Goal: Task Accomplishment & Management: Use online tool/utility

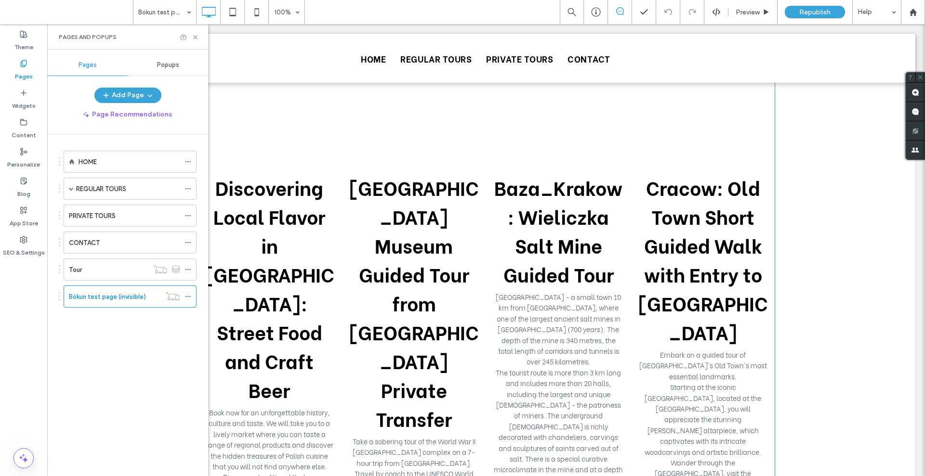
scroll to position [325, 0]
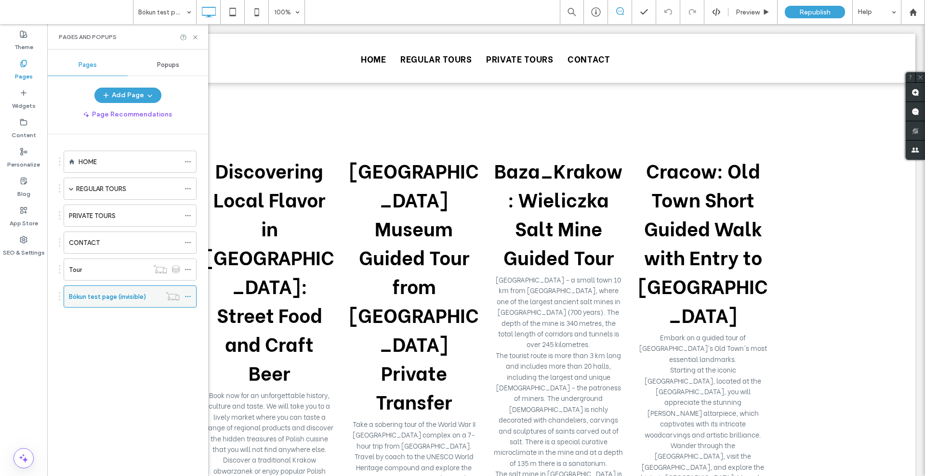
click at [88, 299] on label "Bókun test page (invisible)" at bounding box center [107, 297] width 77 height 17
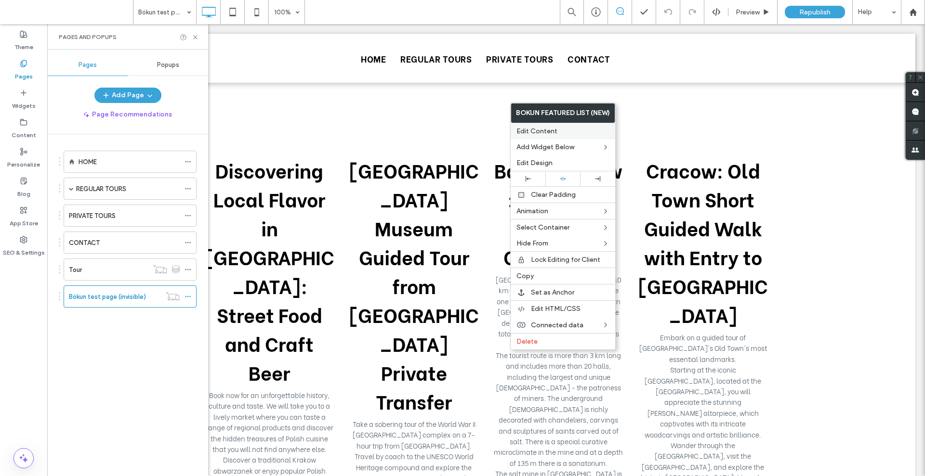
click at [553, 127] on span "Edit Content" at bounding box center [536, 131] width 41 height 8
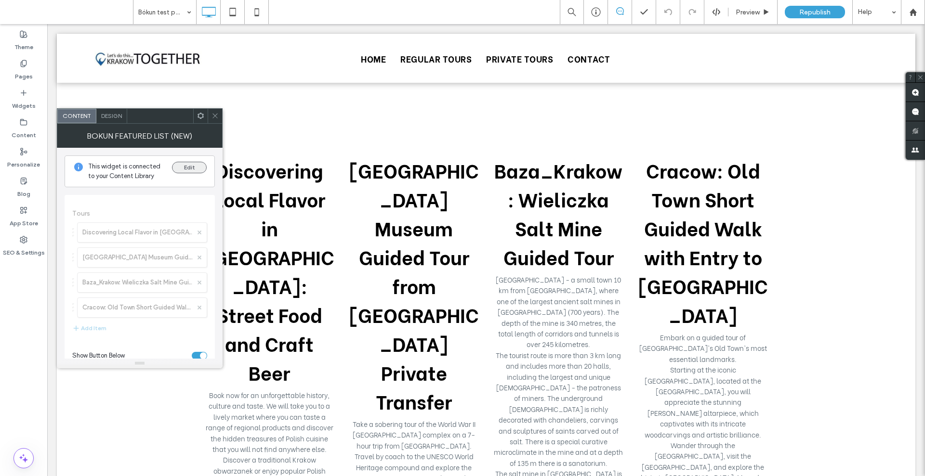
click at [193, 167] on button "Edit" at bounding box center [189, 168] width 35 height 12
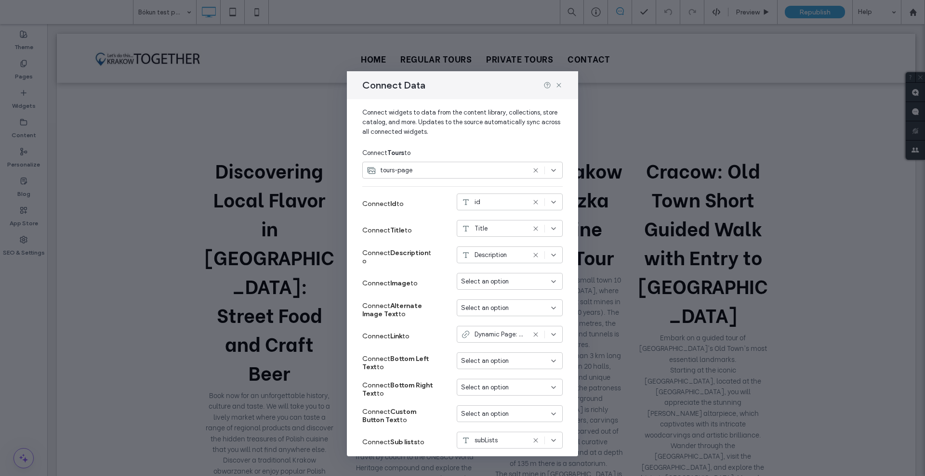
scroll to position [0, 0]
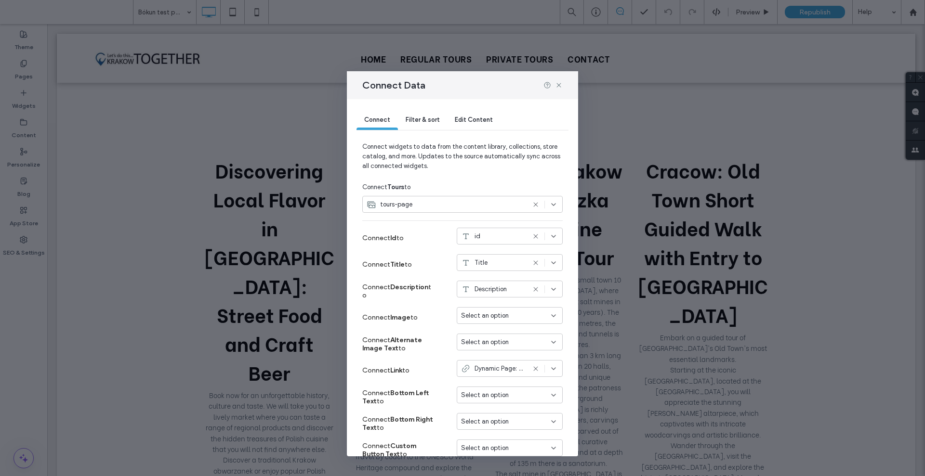
click at [435, 126] on div "Filter & sort" at bounding box center [422, 120] width 49 height 19
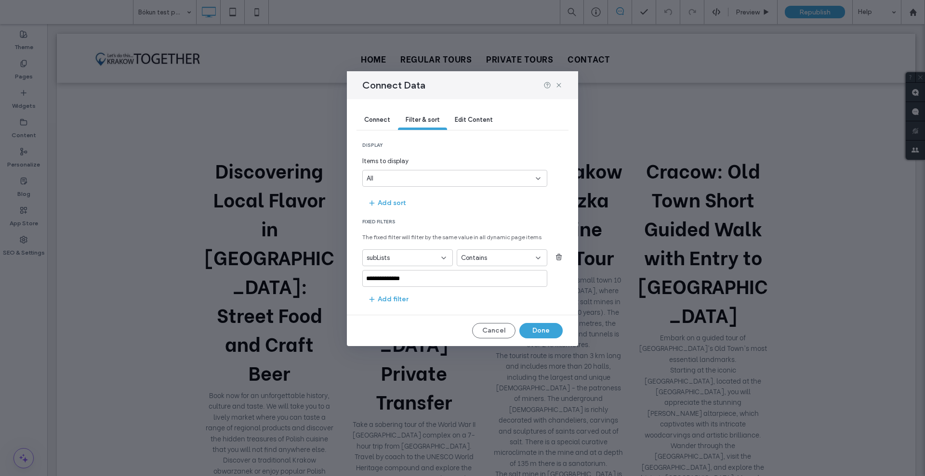
click at [476, 123] on span "Edit Content" at bounding box center [474, 119] width 38 height 7
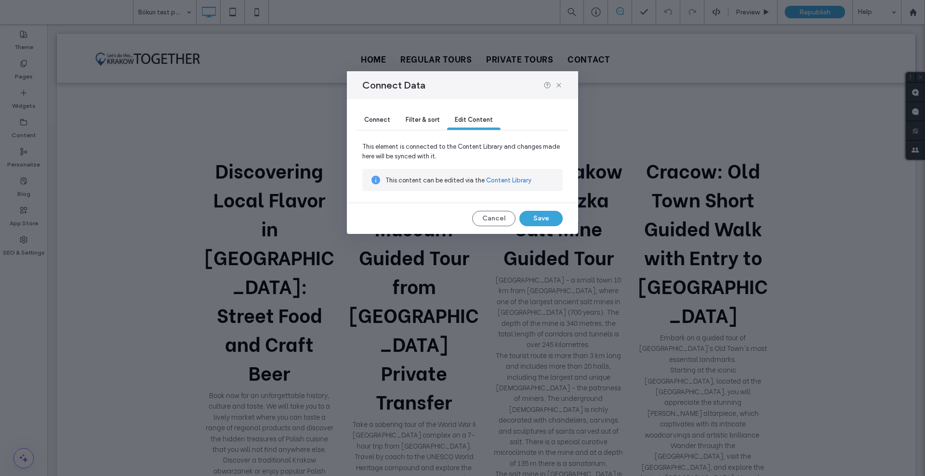
click at [427, 128] on div "Filter & sort" at bounding box center [422, 120] width 49 height 19
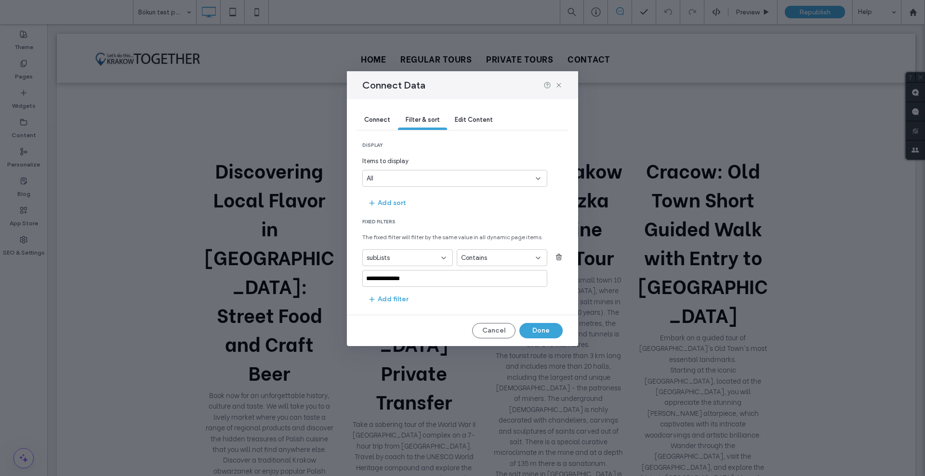
click at [459, 117] on span "Edit Content" at bounding box center [474, 119] width 38 height 7
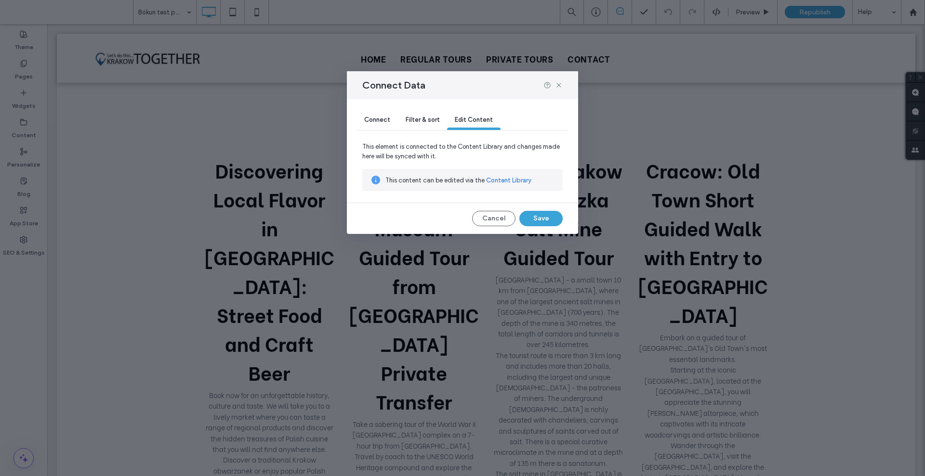
drag, startPoint x: 502, startPoint y: 178, endPoint x: 480, endPoint y: 174, distance: 22.0
click at [480, 174] on div "This content can be edited via the Content Library" at bounding box center [462, 180] width 200 height 22
click at [507, 186] on div "This content can be edited via the Content Library" at bounding box center [462, 180] width 200 height 22
click at [508, 179] on link "Content Library" at bounding box center [508, 181] width 45 height 10
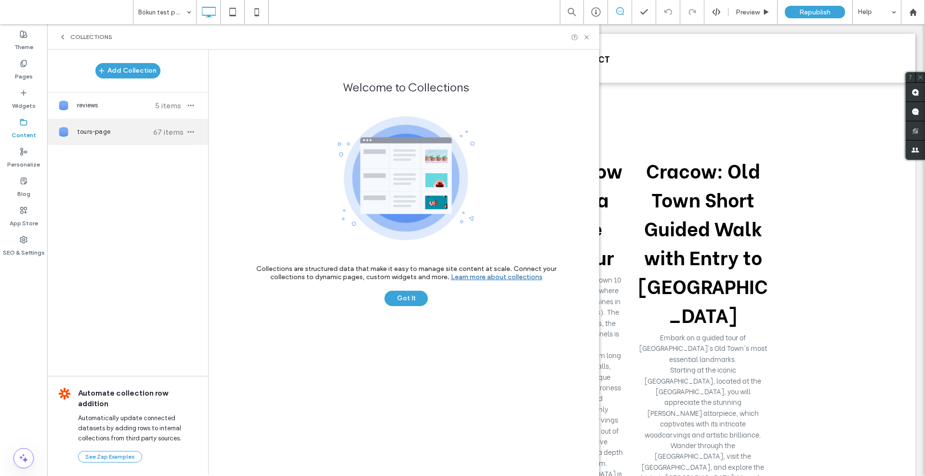
click at [79, 130] on span "tours-page" at bounding box center [113, 132] width 72 height 10
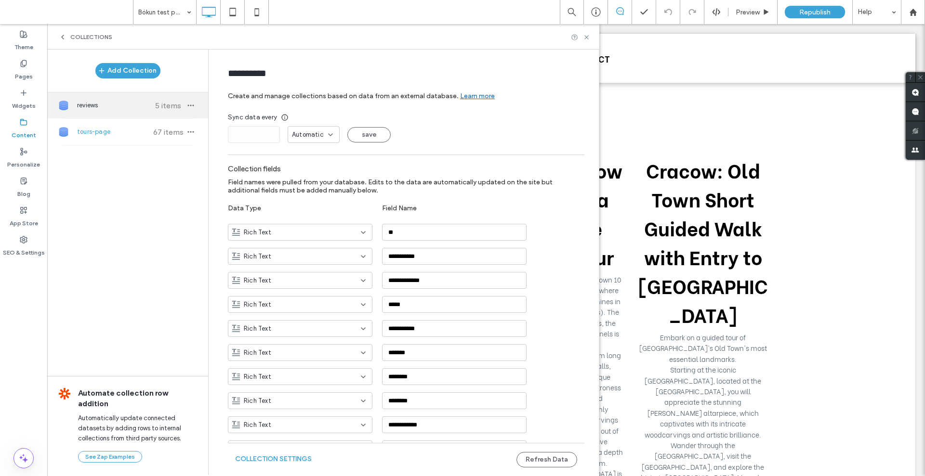
click at [106, 108] on span "reviews" at bounding box center [113, 106] width 72 height 10
click at [159, 107] on span "5 items" at bounding box center [168, 105] width 34 height 9
click at [92, 106] on span "reviews" at bounding box center [113, 106] width 72 height 10
click at [93, 146] on div "Add Collection reviews 5 items tours-page 67 items Automate collection row addi…" at bounding box center [127, 262] width 161 height 425
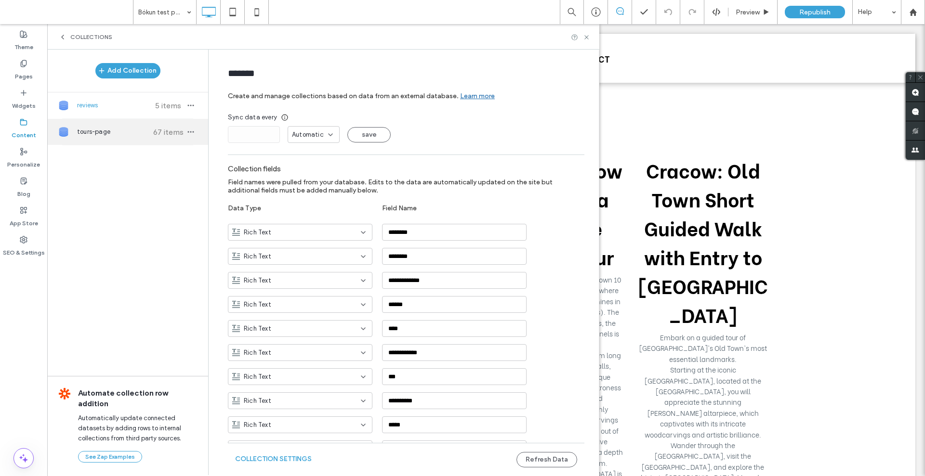
click at [101, 128] on span "tours-page" at bounding box center [113, 132] width 72 height 10
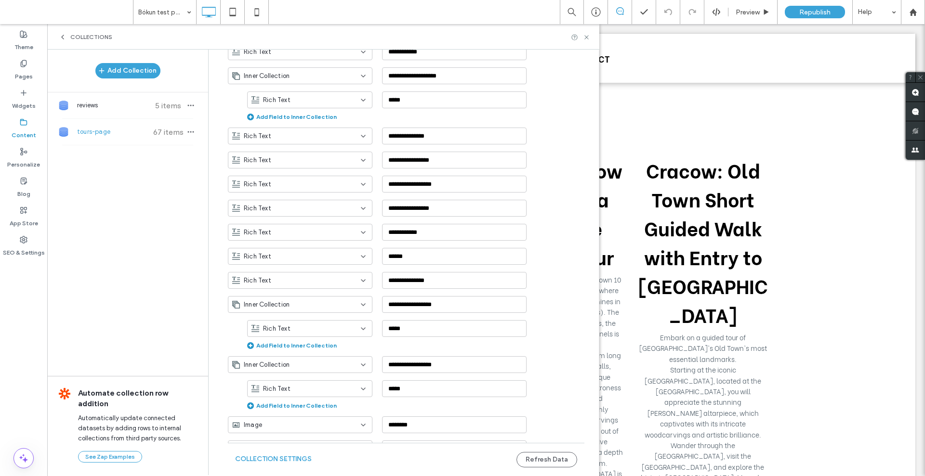
scroll to position [1024, 0]
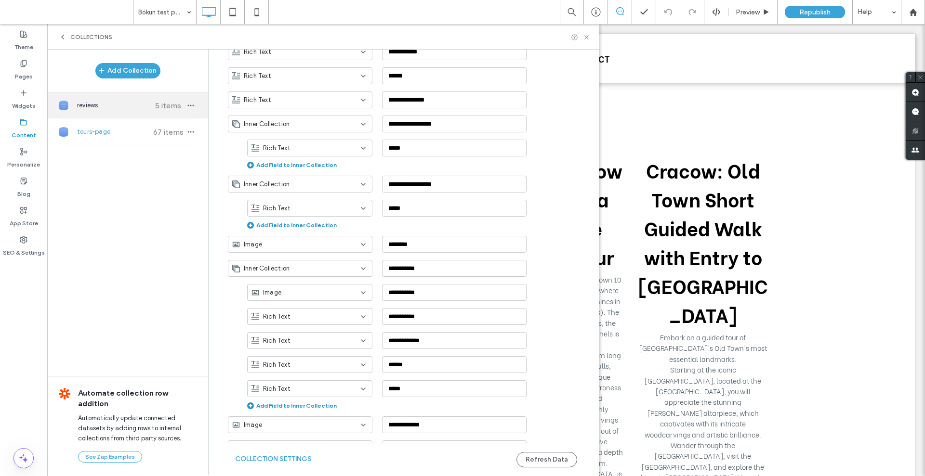
click at [107, 103] on span "reviews" at bounding box center [113, 106] width 72 height 10
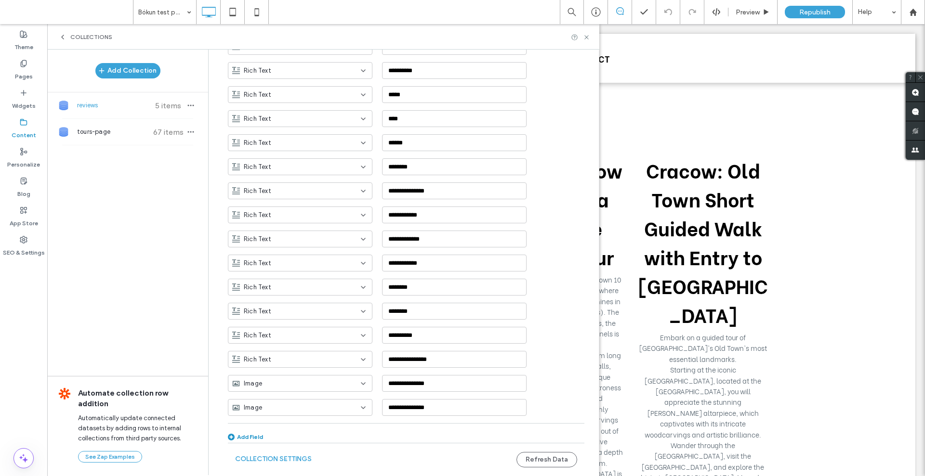
type input "*******"
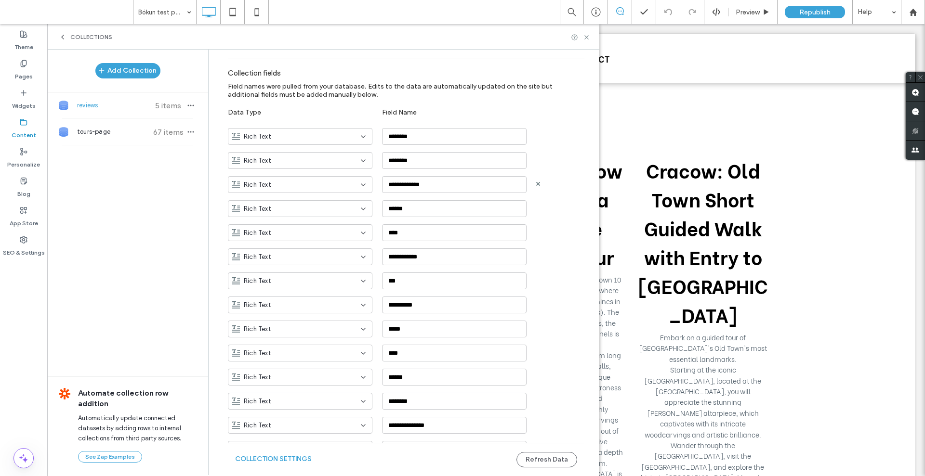
scroll to position [0, 0]
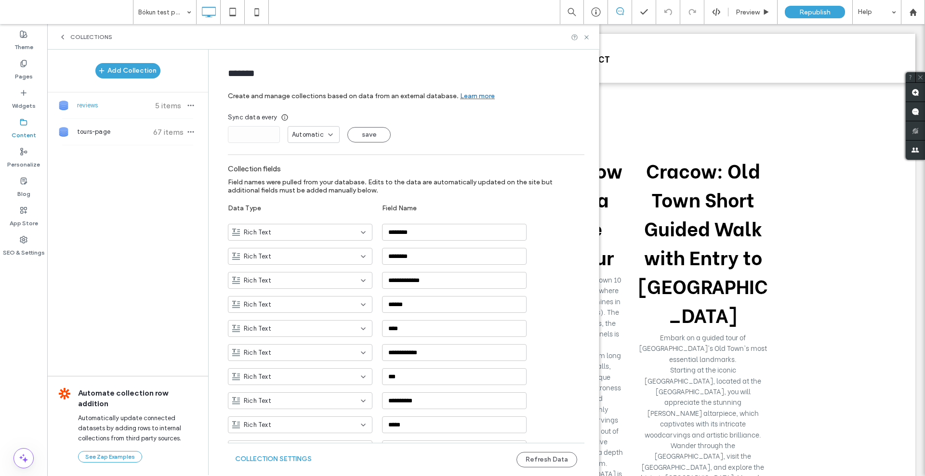
click at [587, 40] on div "Collections" at bounding box center [323, 37] width 529 height 8
click at [586, 39] on icon at bounding box center [586, 37] width 7 height 7
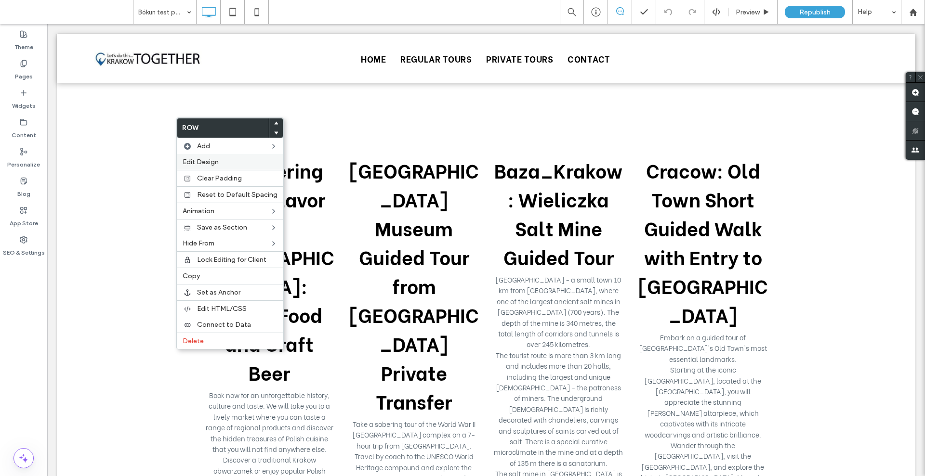
click at [238, 160] on label "Edit Design" at bounding box center [230, 162] width 95 height 8
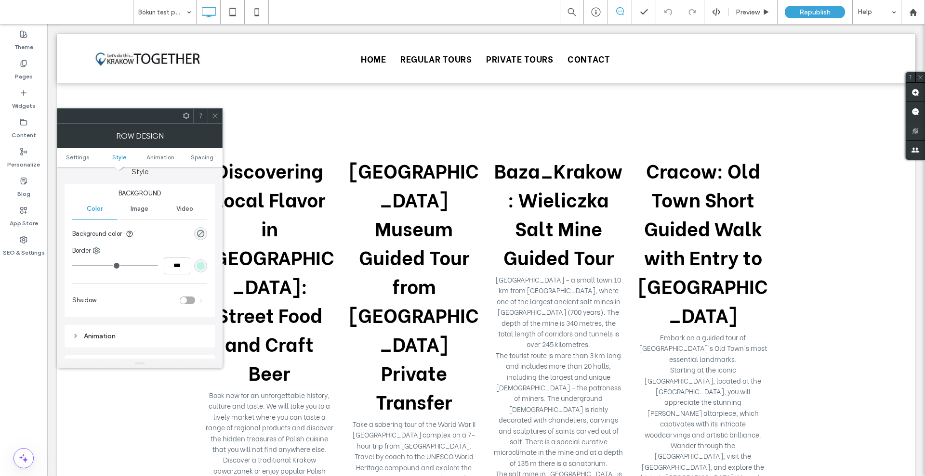
click at [112, 158] on span "Style" at bounding box center [119, 157] width 14 height 7
click at [156, 159] on span "Animation" at bounding box center [160, 157] width 28 height 7
click at [192, 157] on span "Spacing" at bounding box center [202, 157] width 23 height 7
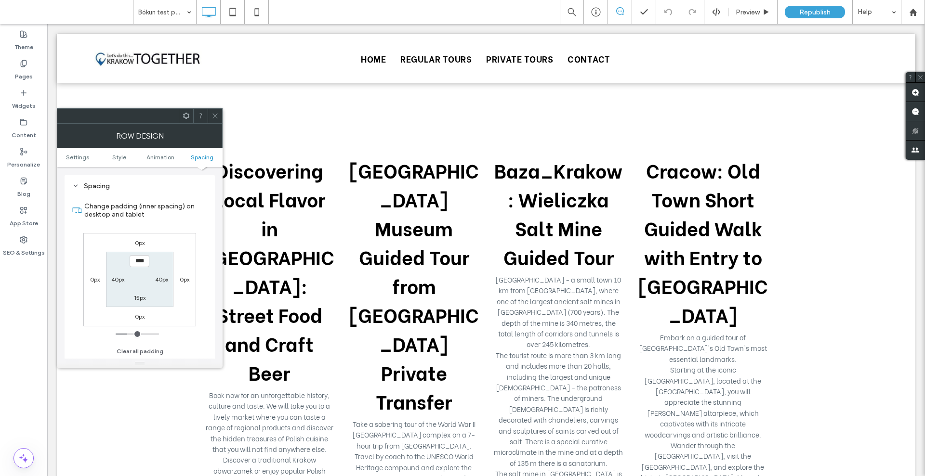
scroll to position [387, 0]
click at [214, 117] on use at bounding box center [214, 116] width 5 height 5
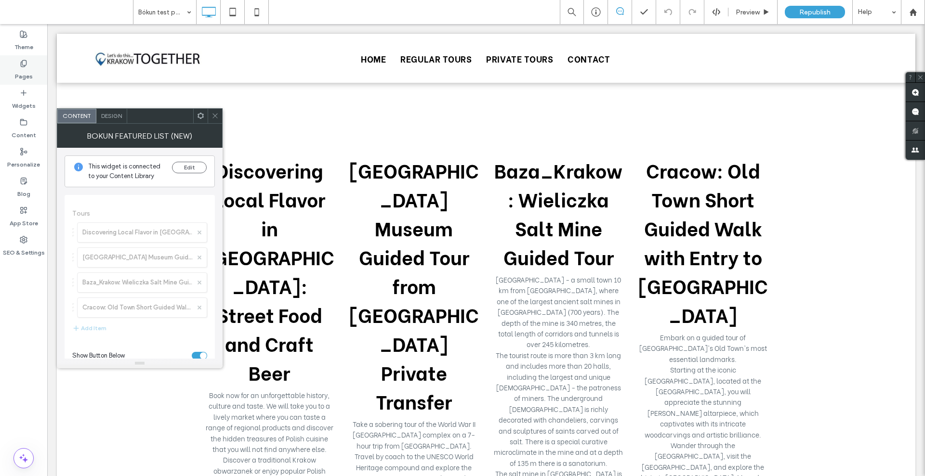
click at [17, 68] on label "Pages" at bounding box center [24, 73] width 18 height 13
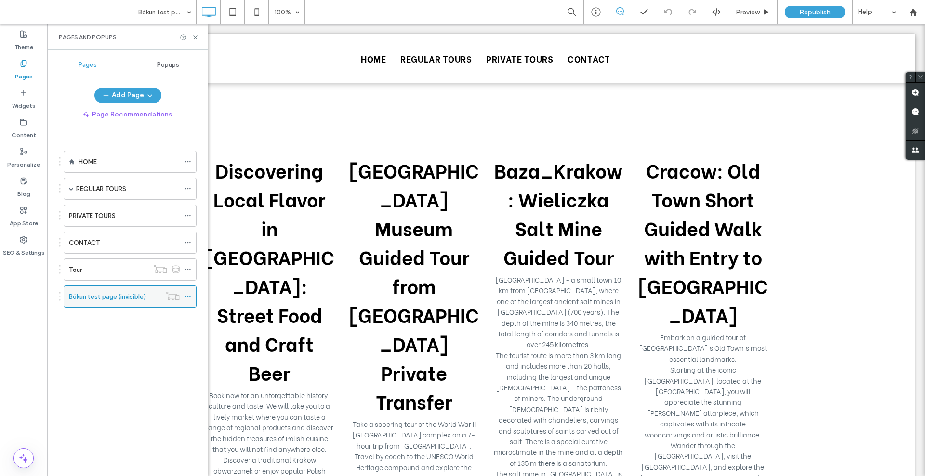
click at [88, 293] on label "Bókun test page (invisible)" at bounding box center [107, 297] width 77 height 17
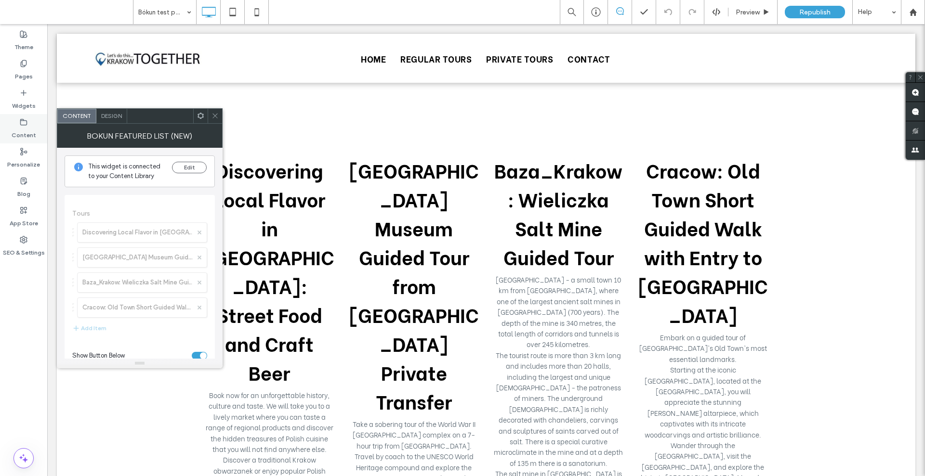
click at [21, 131] on label "Content" at bounding box center [24, 132] width 25 height 13
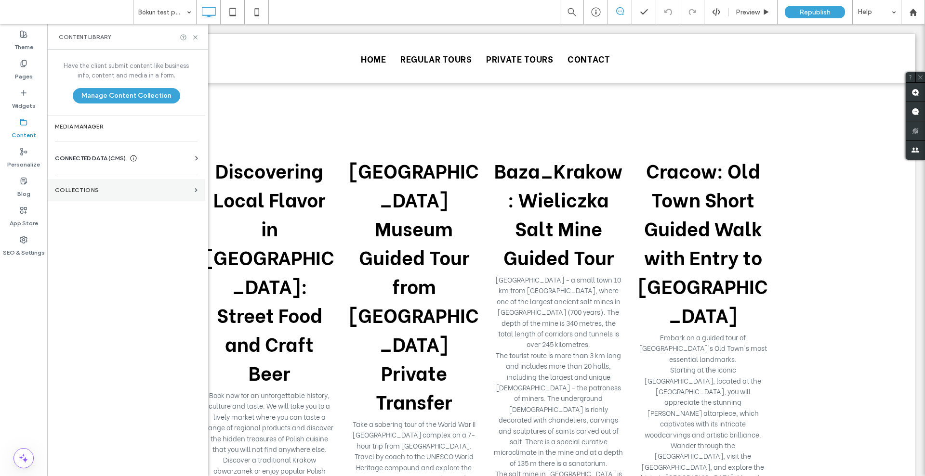
click at [85, 184] on section "Collections" at bounding box center [126, 190] width 158 height 22
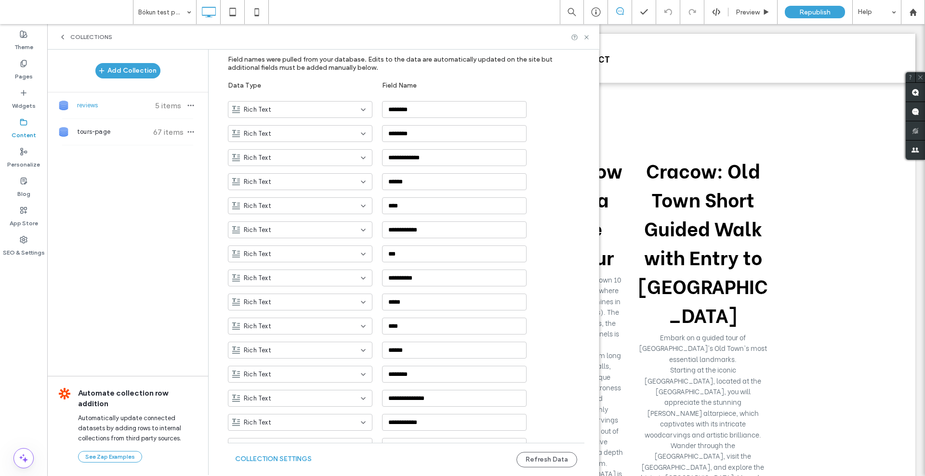
scroll to position [0, 0]
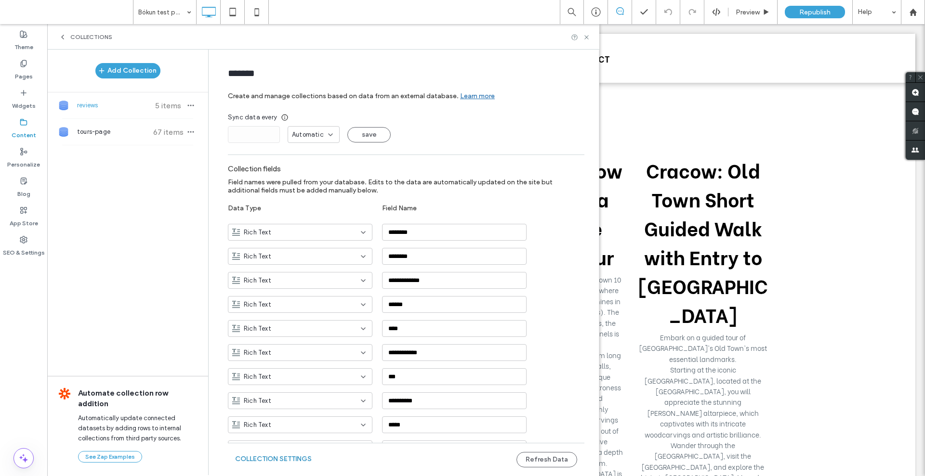
click at [262, 460] on button "Collection Settings" at bounding box center [273, 459] width 77 height 15
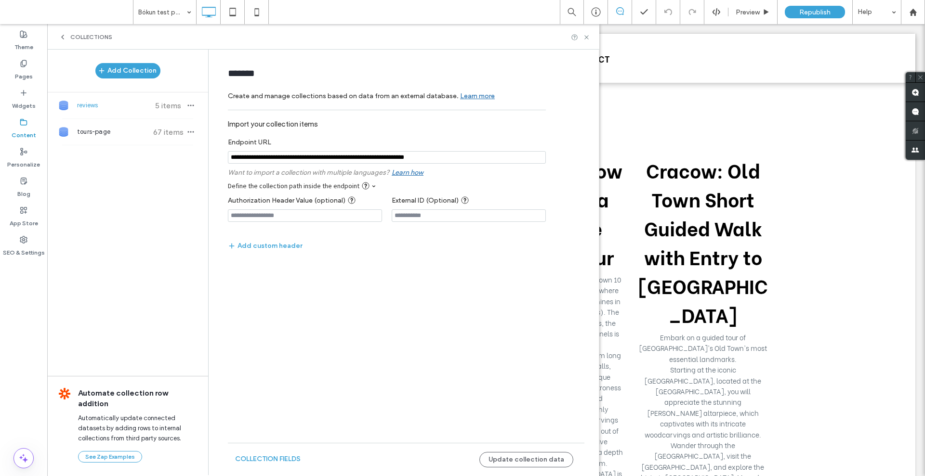
click at [276, 161] on input "notEmpty" at bounding box center [387, 157] width 318 height 13
paste input "**********"
type input "**********"
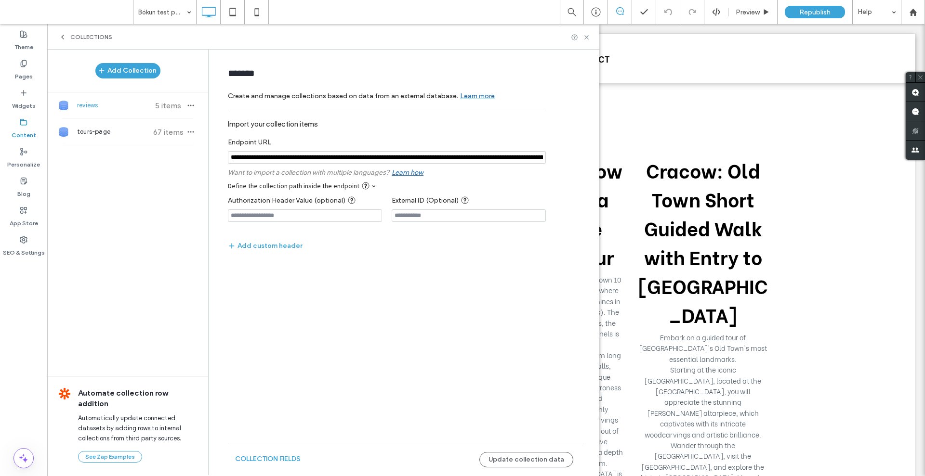
scroll to position [0, 2804]
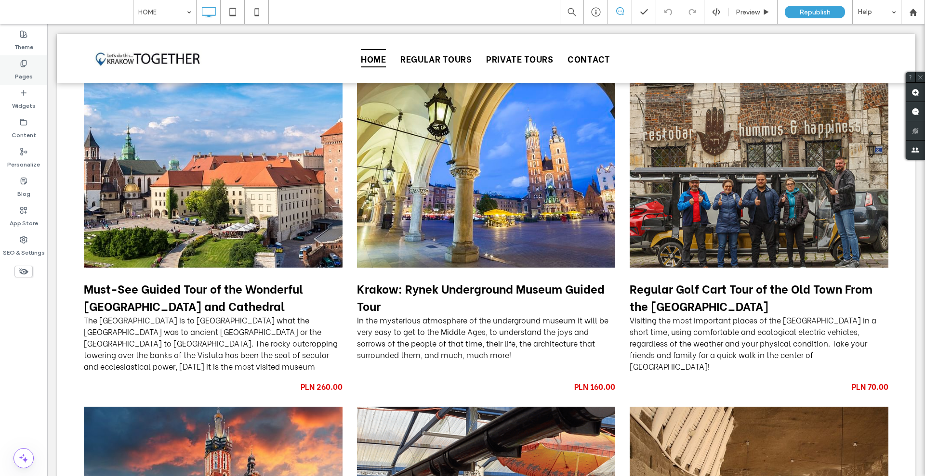
click at [25, 71] on label "Pages" at bounding box center [24, 73] width 18 height 13
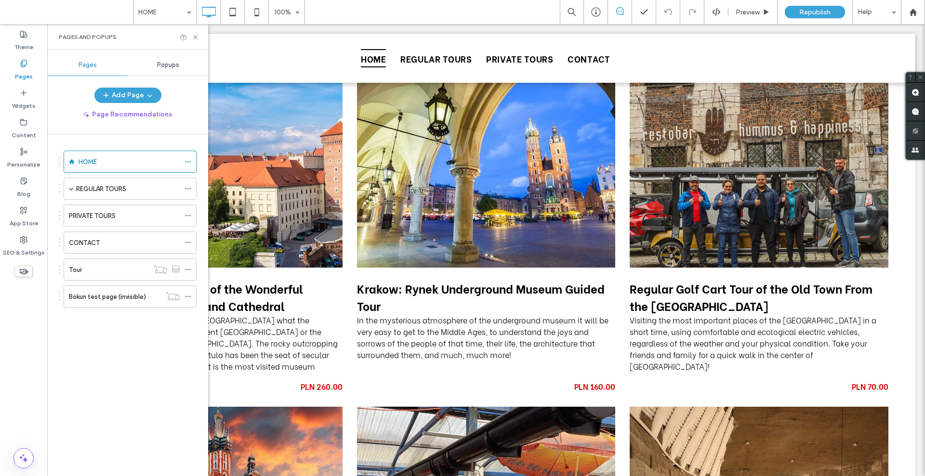
click at [121, 294] on label "Bókun test page (invisible)" at bounding box center [107, 297] width 77 height 17
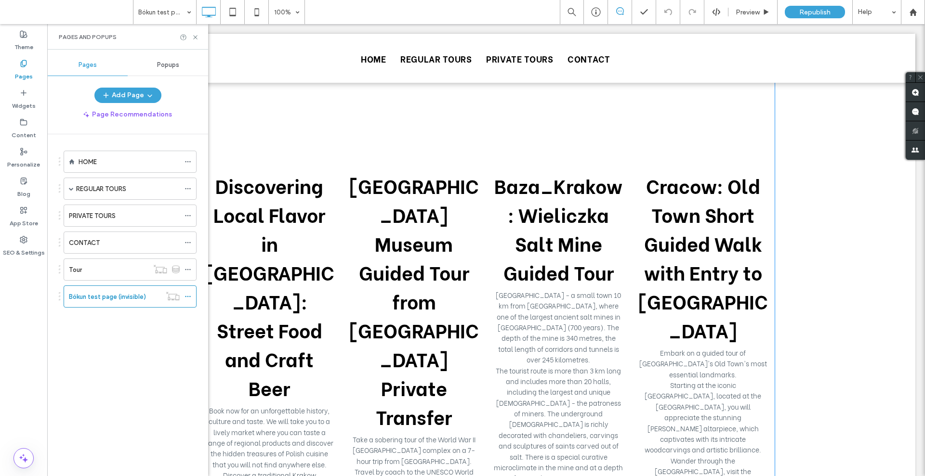
scroll to position [120, 0]
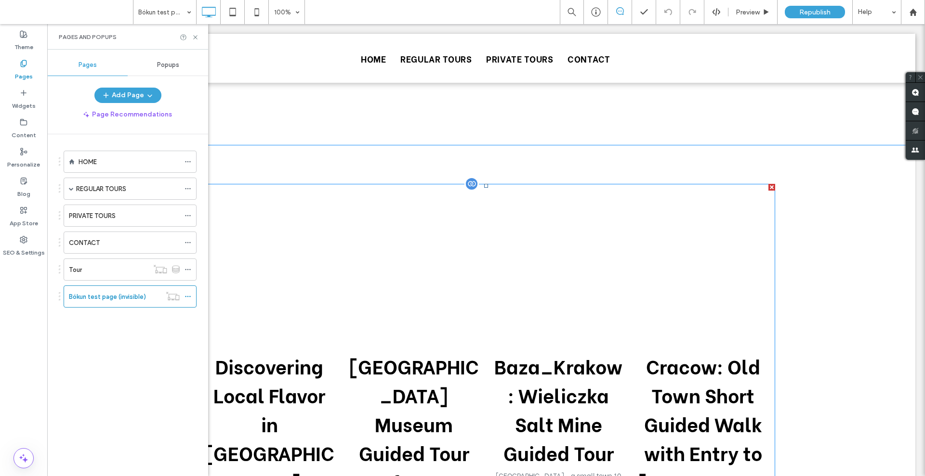
click at [470, 188] on div at bounding box center [471, 184] width 14 height 14
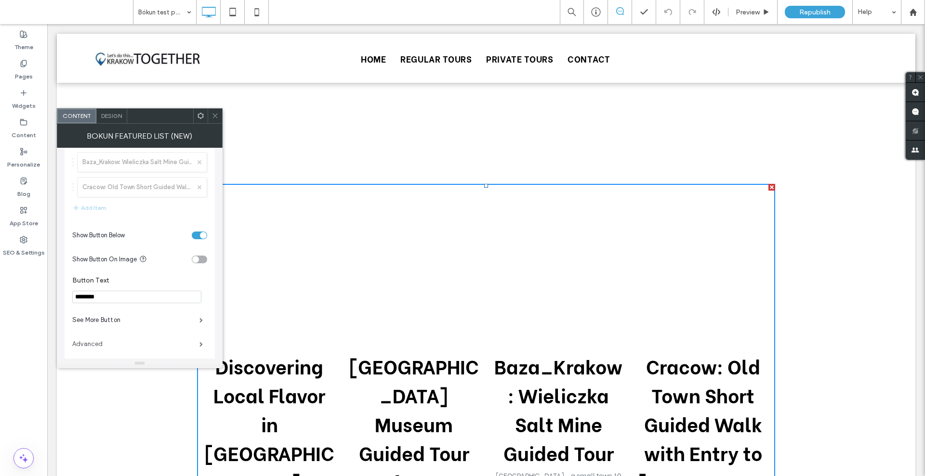
click at [121, 346] on label "Advanced" at bounding box center [135, 344] width 127 height 19
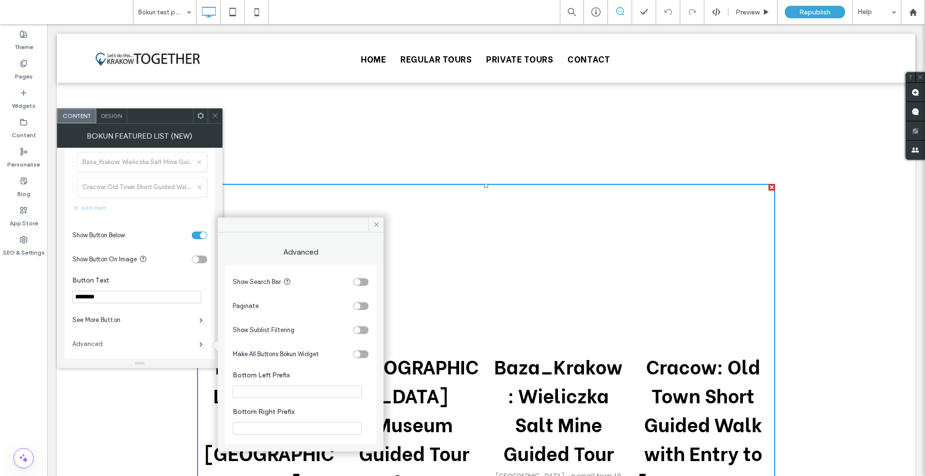
click at [121, 347] on label "Advanced" at bounding box center [135, 344] width 127 height 19
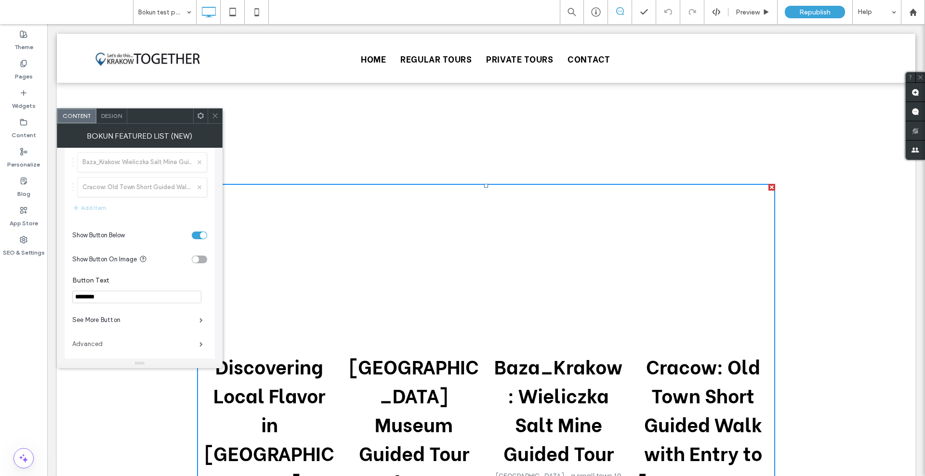
scroll to position [0, 0]
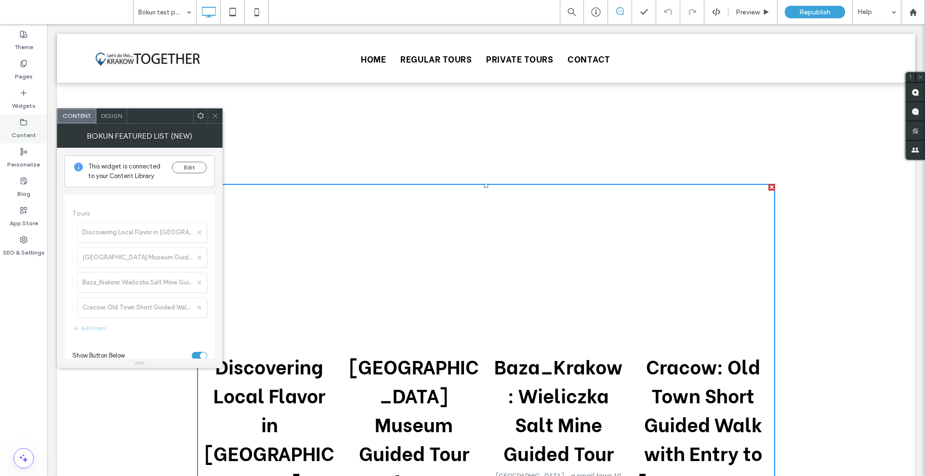
click at [23, 125] on use at bounding box center [24, 122] width 6 height 6
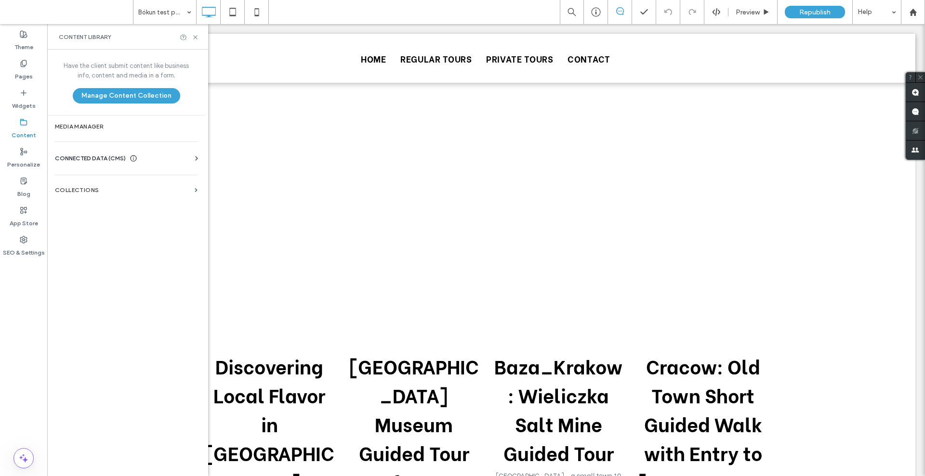
click at [103, 161] on span "CONNECTED DATA (CMS)" at bounding box center [90, 159] width 71 height 10
click at [103, 284] on section "Collections" at bounding box center [126, 279] width 158 height 22
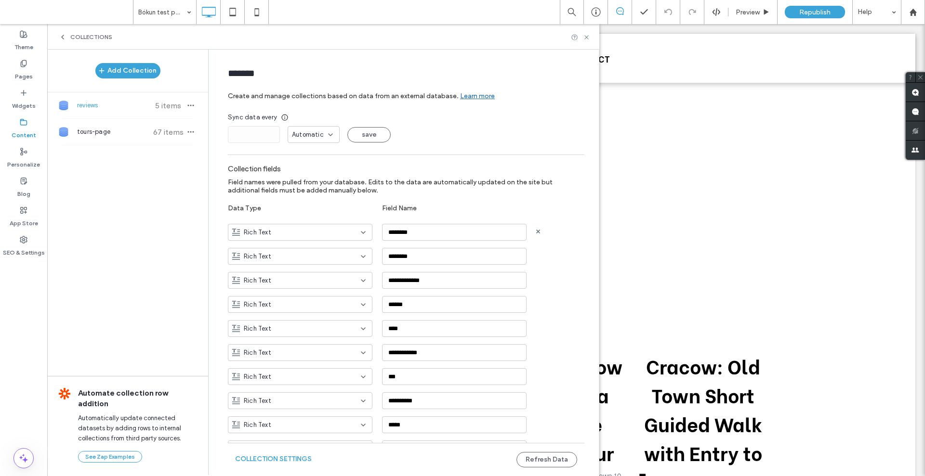
click at [360, 232] on icon at bounding box center [363, 233] width 8 height 8
click at [361, 232] on use at bounding box center [363, 233] width 4 height 2
click at [363, 200] on label "Data Type" at bounding box center [305, 207] width 154 height 17
click at [93, 35] on span "Collections" at bounding box center [91, 37] width 42 height 8
